Goal: Task Accomplishment & Management: Use online tool/utility

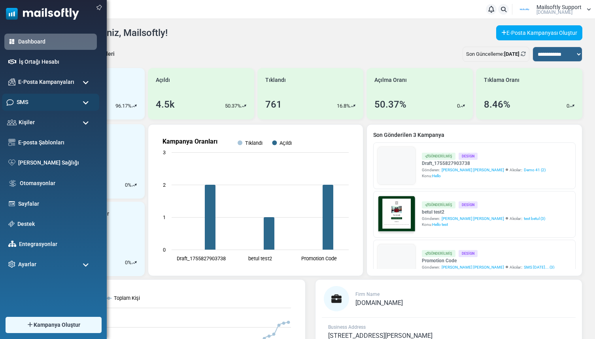
click at [22, 98] on span "SMS" at bounding box center [22, 102] width 11 height 9
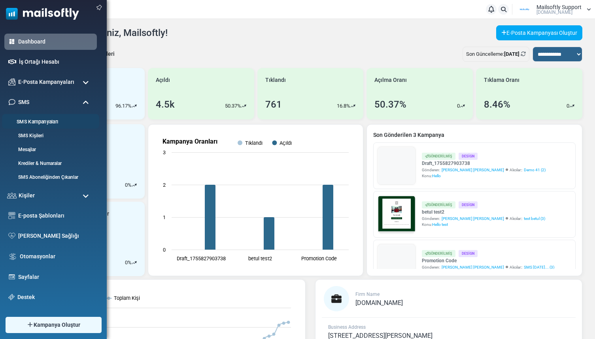
click at [25, 119] on link "SMS Kampanyaları" at bounding box center [49, 122] width 95 height 8
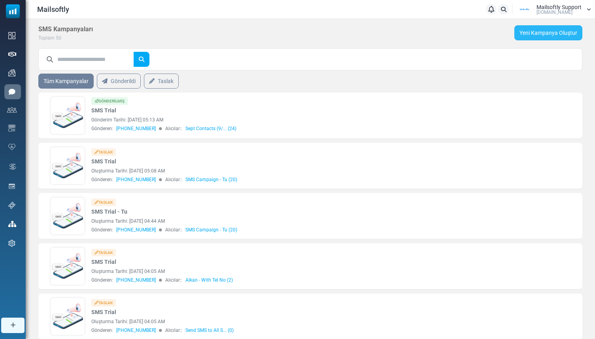
click at [523, 37] on link "Yeni Kampanya Oluştur" at bounding box center [549, 32] width 68 height 15
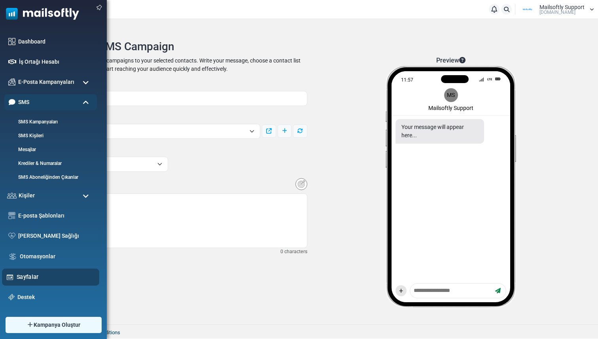
click at [21, 275] on link "Sayfalar" at bounding box center [56, 277] width 78 height 9
